Goal: Task Accomplishment & Management: Manage account settings

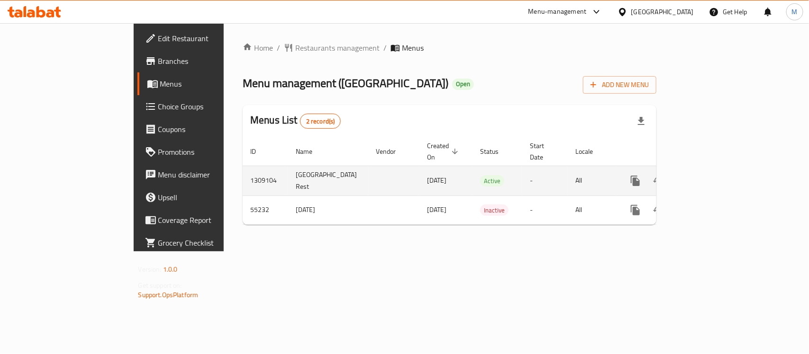
click at [709, 175] on icon "enhanced table" at bounding box center [703, 180] width 11 height 11
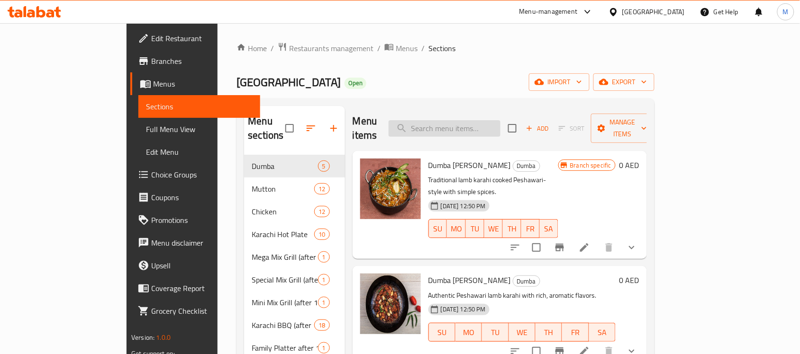
click at [477, 125] on input "search" at bounding box center [444, 128] width 112 height 17
paste input "Special Mix Grill"
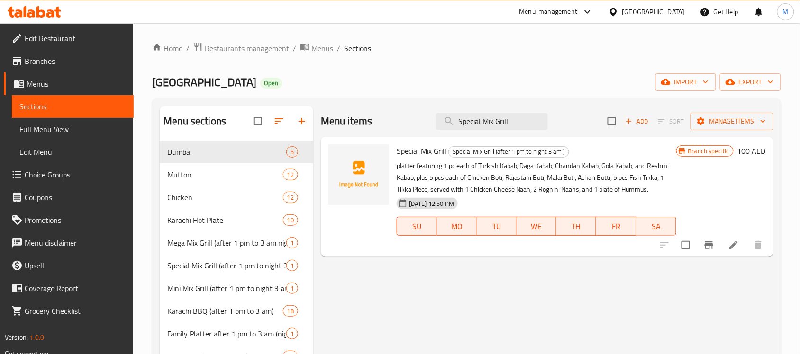
type input "Special Mix Grill"
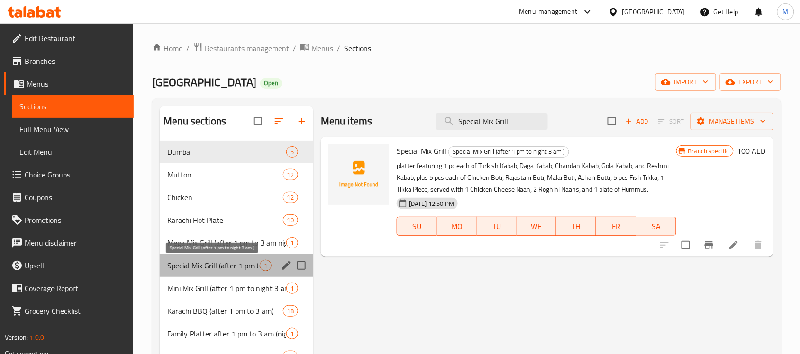
click at [231, 264] on span "Special Mix Grill (after 1 pm to night 3 am )" at bounding box center [213, 265] width 92 height 11
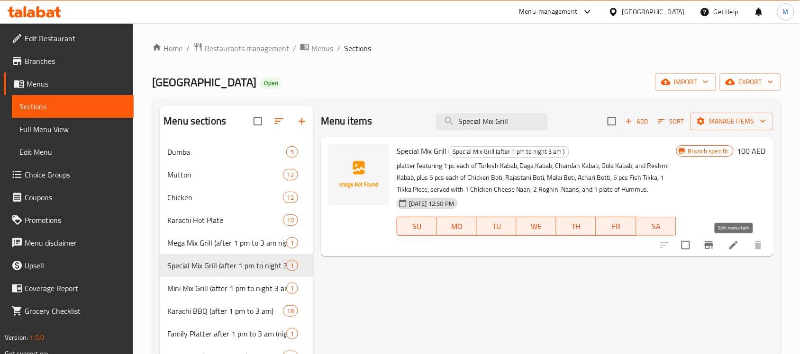
click at [731, 247] on icon at bounding box center [733, 245] width 9 height 9
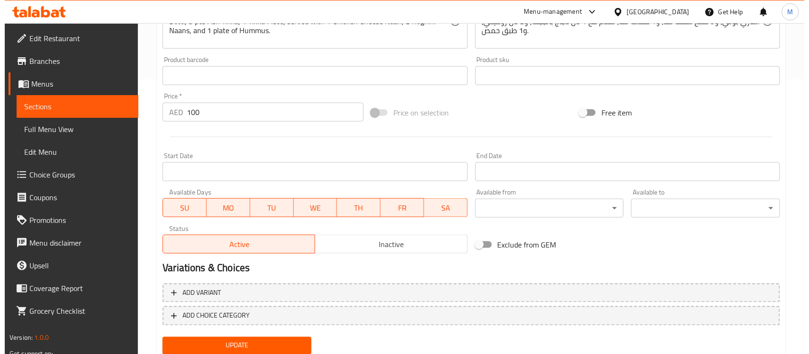
scroll to position [306, 0]
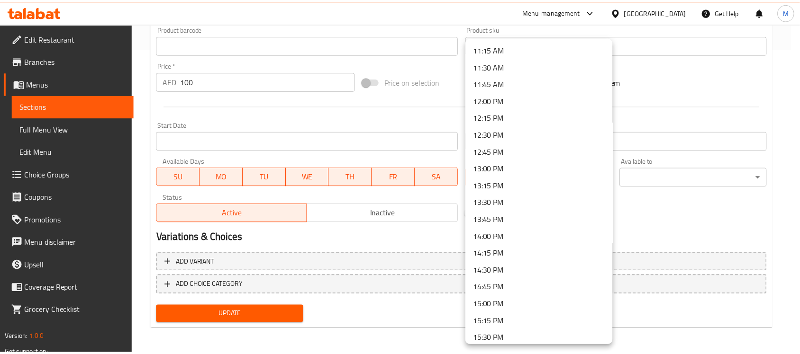
scroll to position [770, 0]
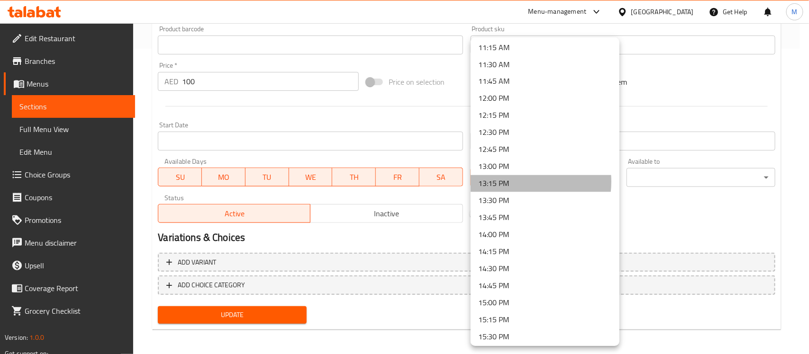
click at [512, 181] on li "13:15 PM" at bounding box center [544, 183] width 149 height 17
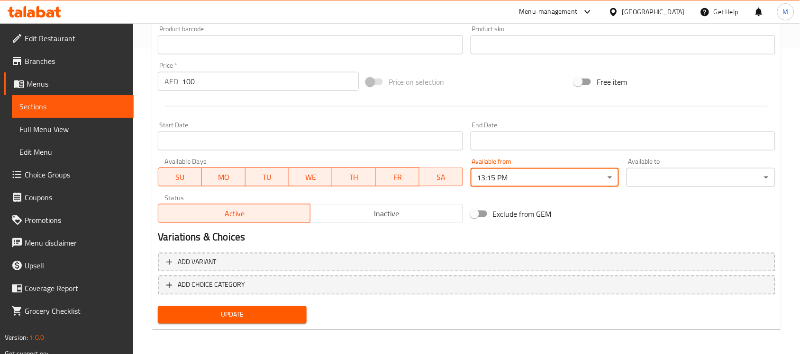
click at [655, 167] on div "Available to ​ ​" at bounding box center [700, 172] width 149 height 29
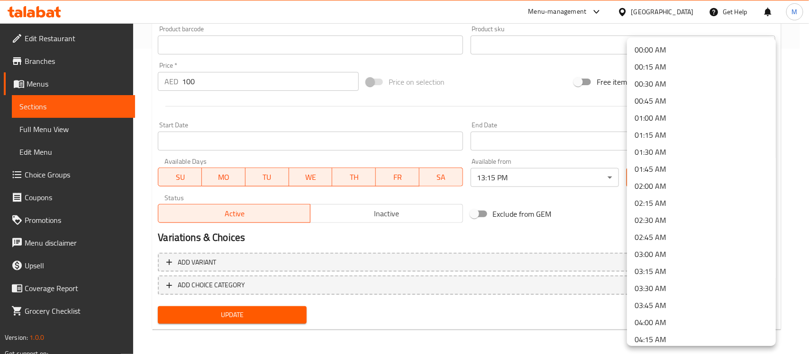
click at [662, 255] on li "03:00 AM" at bounding box center [701, 254] width 149 height 17
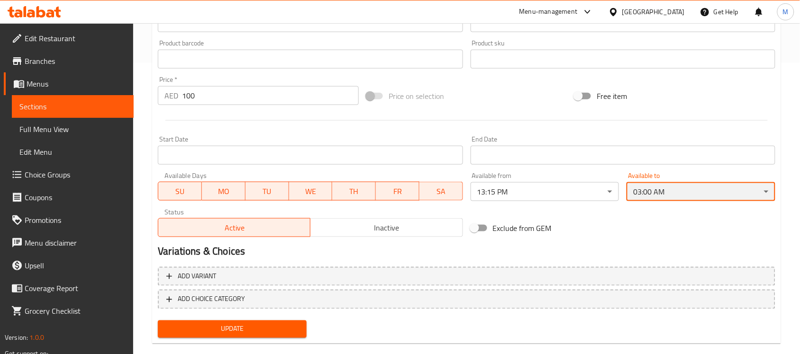
scroll to position [306, 0]
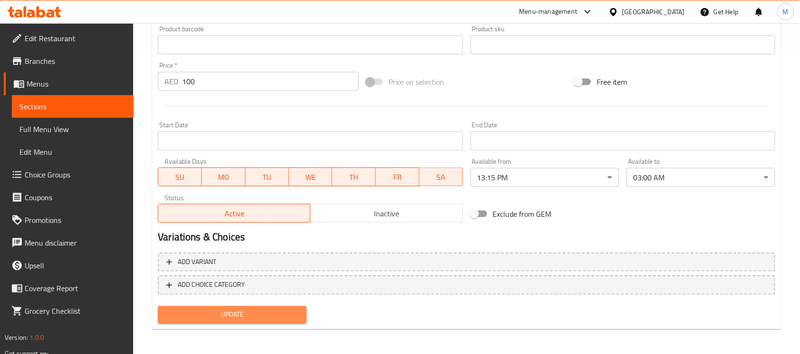
click at [280, 312] on span "Update" at bounding box center [232, 315] width 134 height 12
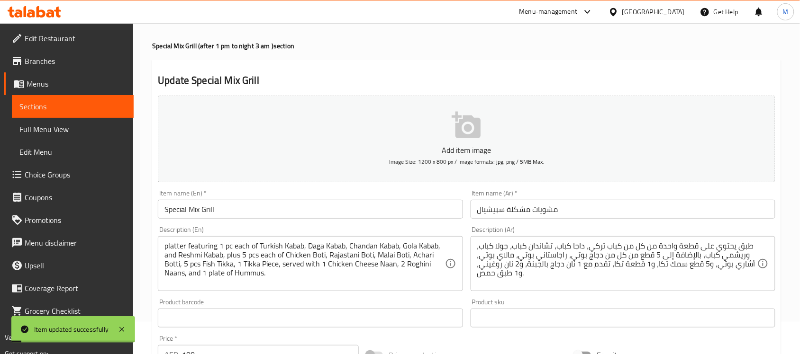
scroll to position [0, 0]
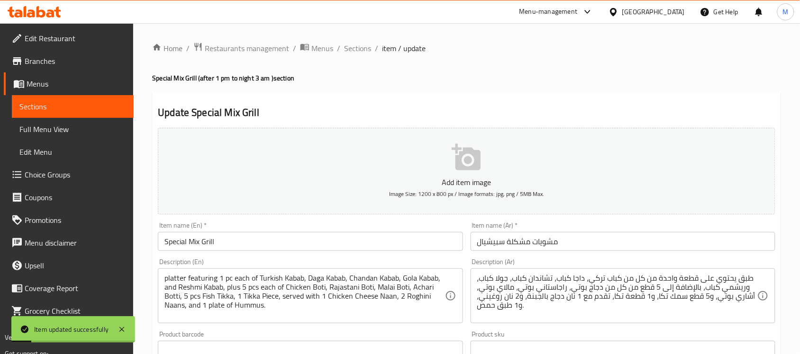
click at [209, 248] on input "Special Mix Grill" at bounding box center [310, 241] width 305 height 19
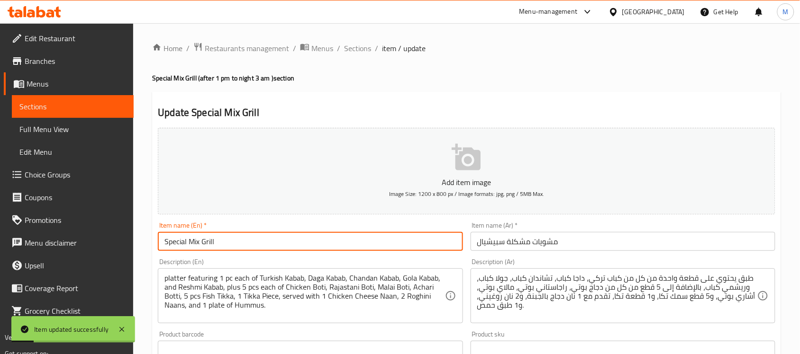
click at [209, 248] on input "Special Mix Grill" at bounding box center [310, 241] width 305 height 19
click at [354, 46] on span "Sections" at bounding box center [357, 48] width 27 height 11
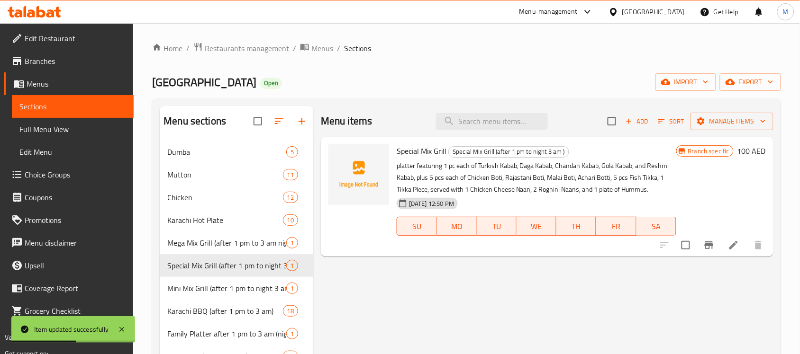
click at [39, 131] on span "Full Menu View" at bounding box center [72, 129] width 107 height 11
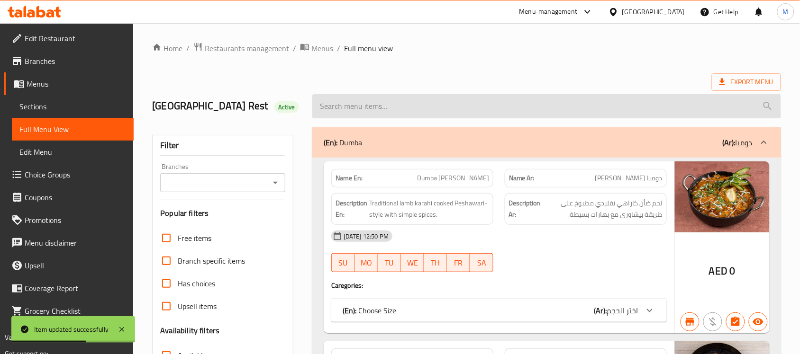
click at [451, 110] on input "search" at bounding box center [546, 106] width 468 height 24
paste input "Special Mix Grill"
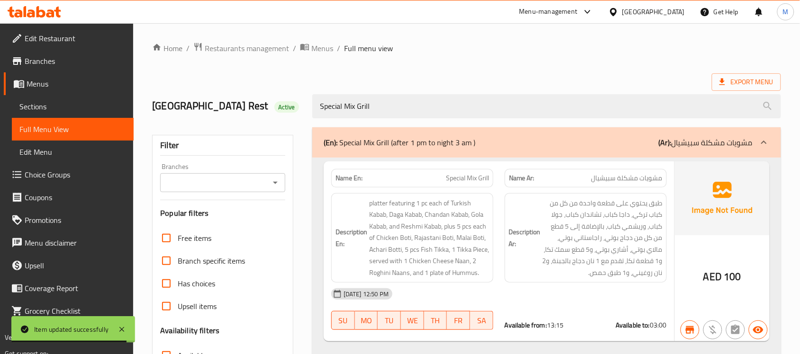
type input "Special Mix Grill"
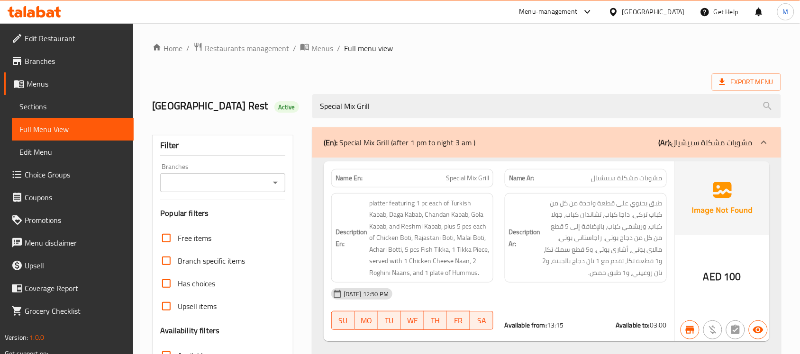
click at [55, 61] on span "Branches" at bounding box center [75, 60] width 101 height 11
